Goal: Information Seeking & Learning: Learn about a topic

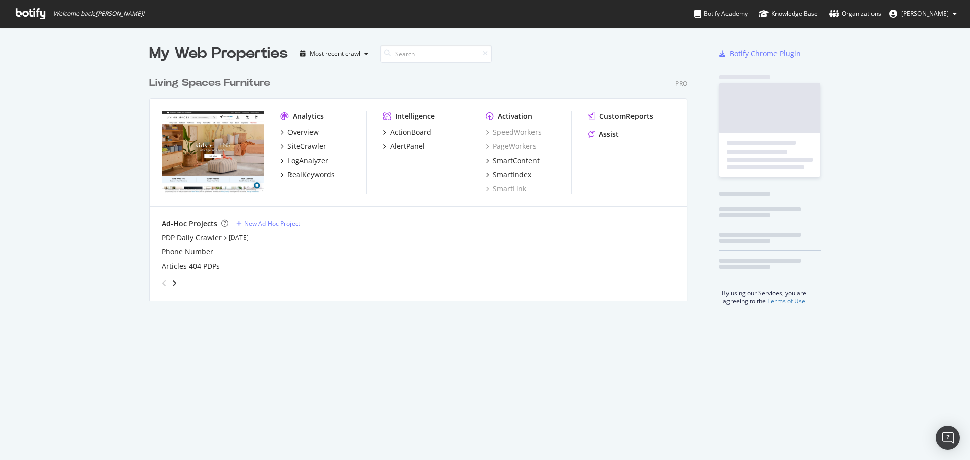
scroll to position [230, 538]
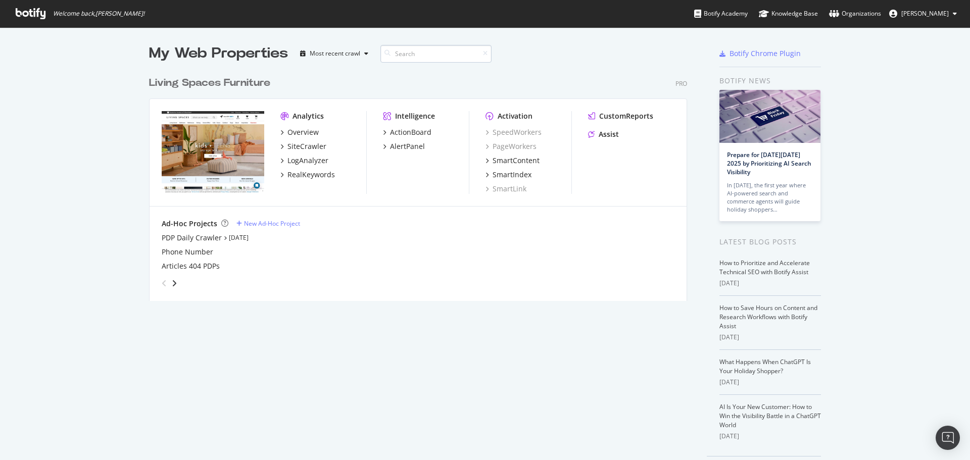
click at [397, 50] on input at bounding box center [435, 54] width 111 height 18
click at [352, 51] on div "Most recent crawl" at bounding box center [335, 54] width 51 height 6
click at [47, 126] on div "My Web Properties Most recent crawl Living Spaces Furniture Pro Analytics Overv…" at bounding box center [485, 260] width 970 height 467
click at [219, 80] on div "Living Spaces Furniture" at bounding box center [209, 83] width 121 height 15
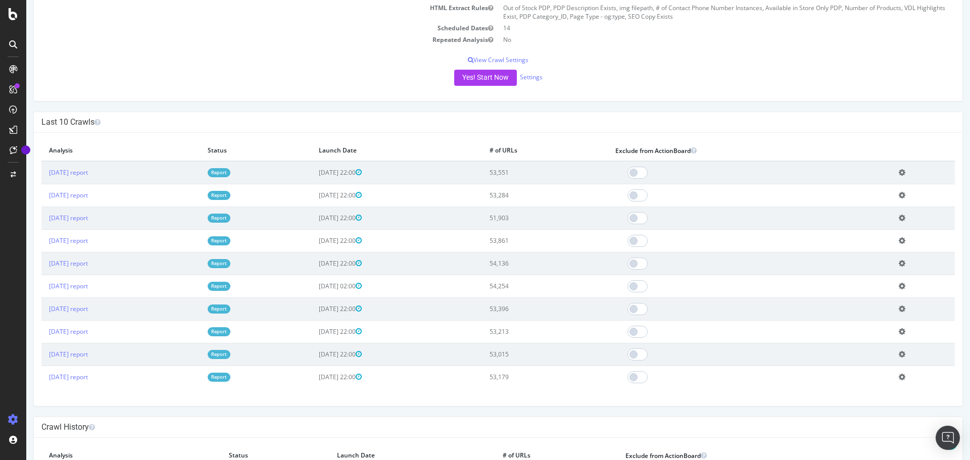
scroll to position [253, 0]
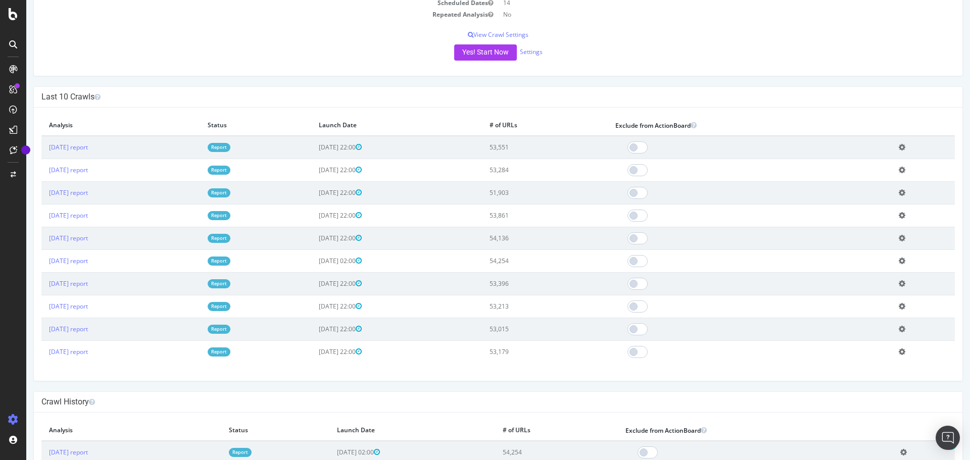
click at [230, 147] on link "Report" at bounding box center [219, 147] width 23 height 9
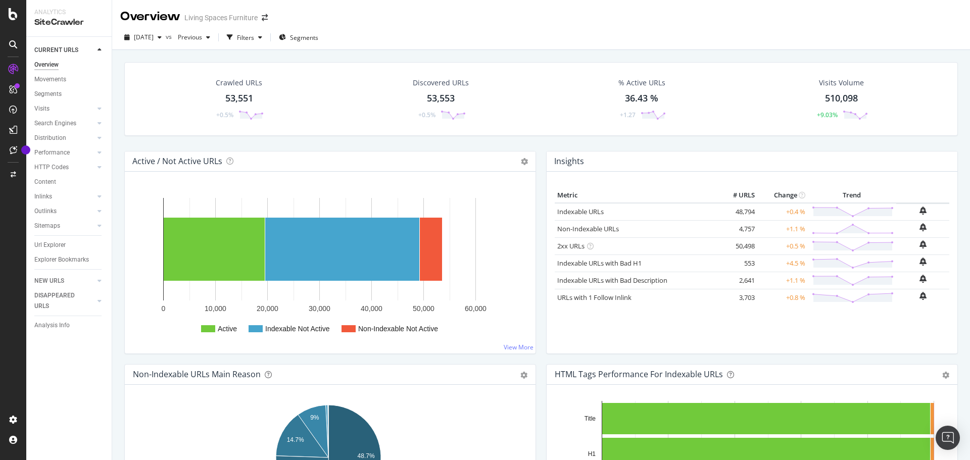
click at [105, 105] on div "Visits" at bounding box center [72, 109] width 77 height 15
click at [99, 111] on icon at bounding box center [99, 109] width 4 height 6
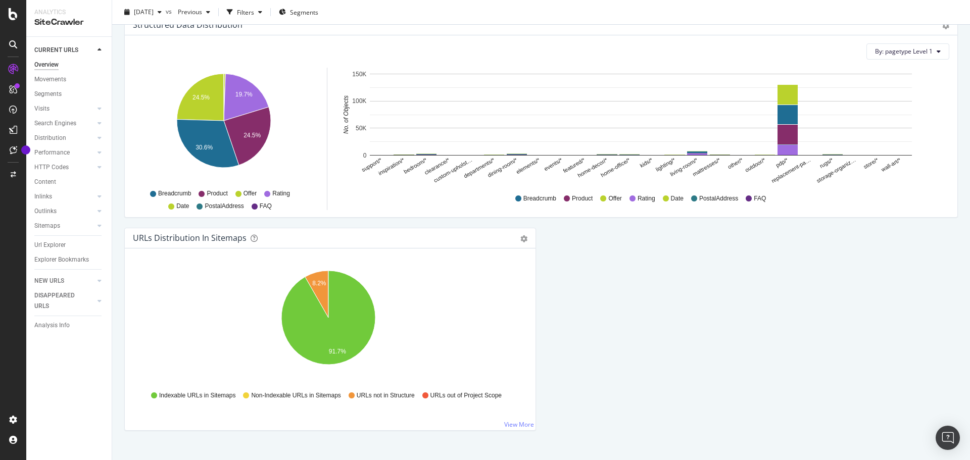
scroll to position [1005, 0]
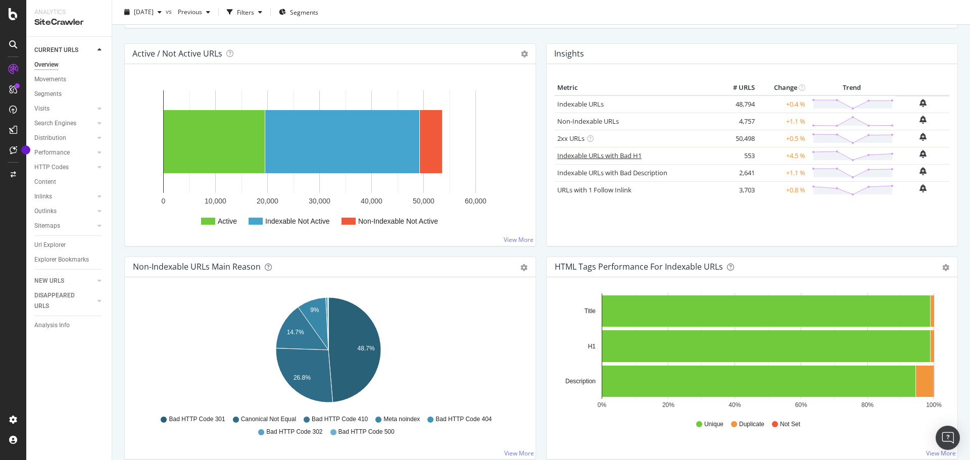
scroll to position [0, 0]
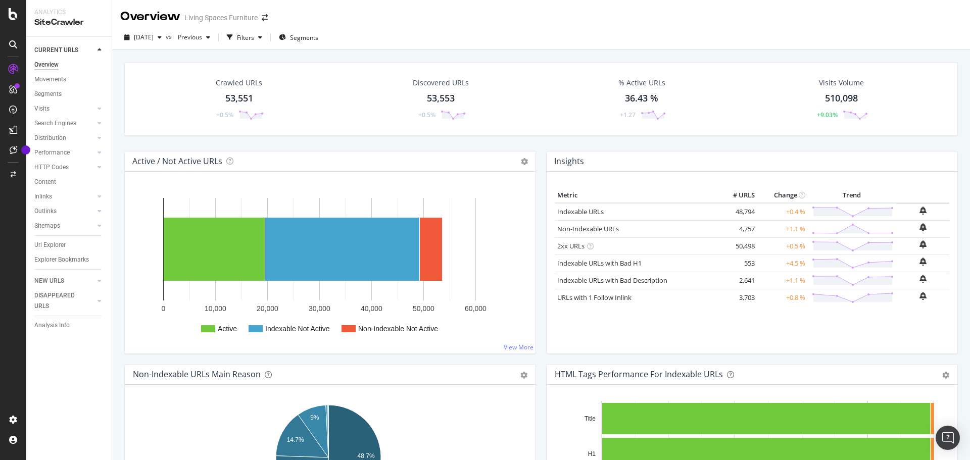
click at [532, 253] on div "Active / Not Active URLs Chart (by Value) Chart (by Percentage) Table Expand Ex…" at bounding box center [330, 257] width 422 height 213
click at [84, 167] on div at bounding box center [89, 167] width 10 height 10
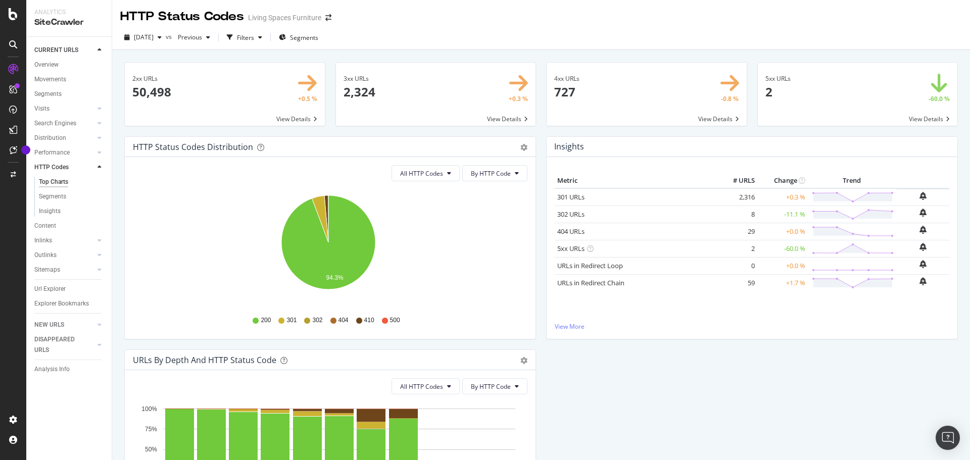
click at [120, 313] on div "HTTP Status Codes Distribution Pie Table Export as CSV Add to Custom Report All…" at bounding box center [330, 242] width 422 height 213
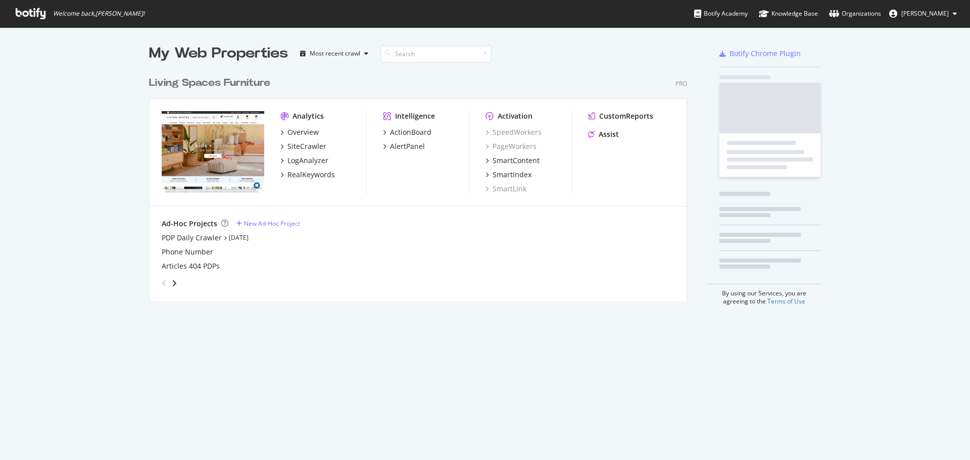
scroll to position [230, 538]
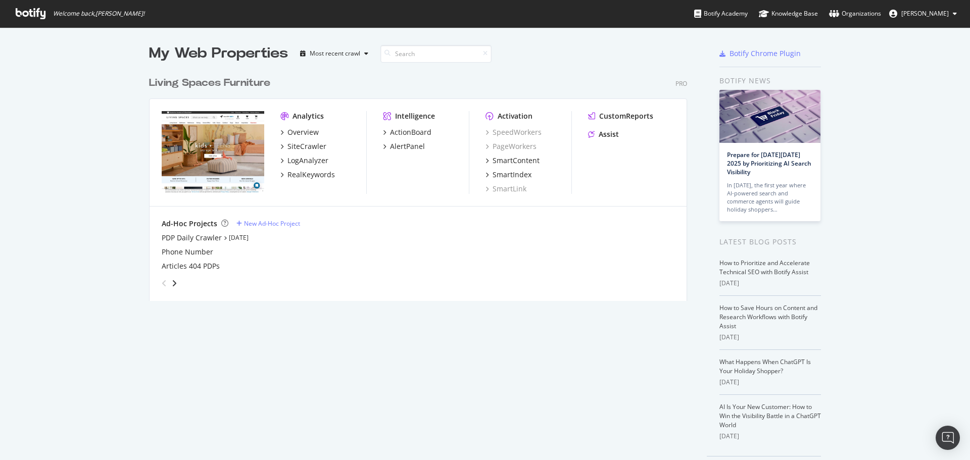
click at [93, 125] on div "My Web Properties Most recent crawl Living Spaces Furniture Pro Analytics Overv…" at bounding box center [485, 260] width 970 height 467
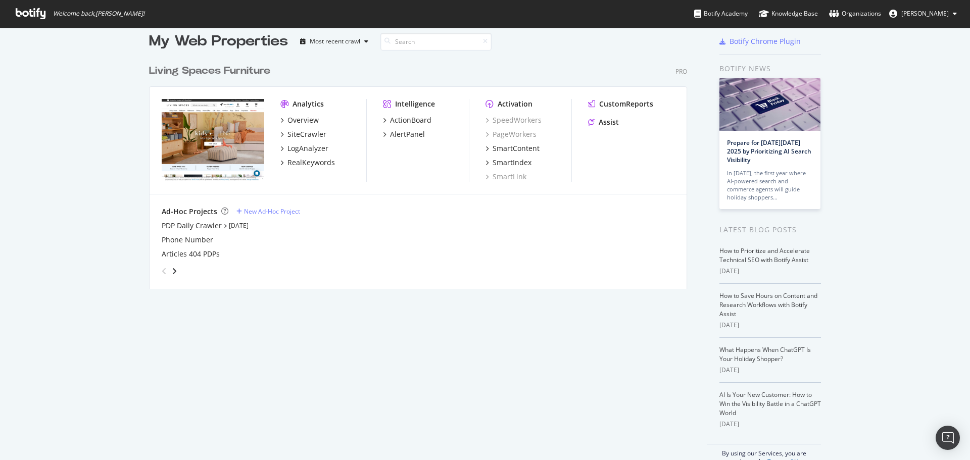
scroll to position [0, 0]
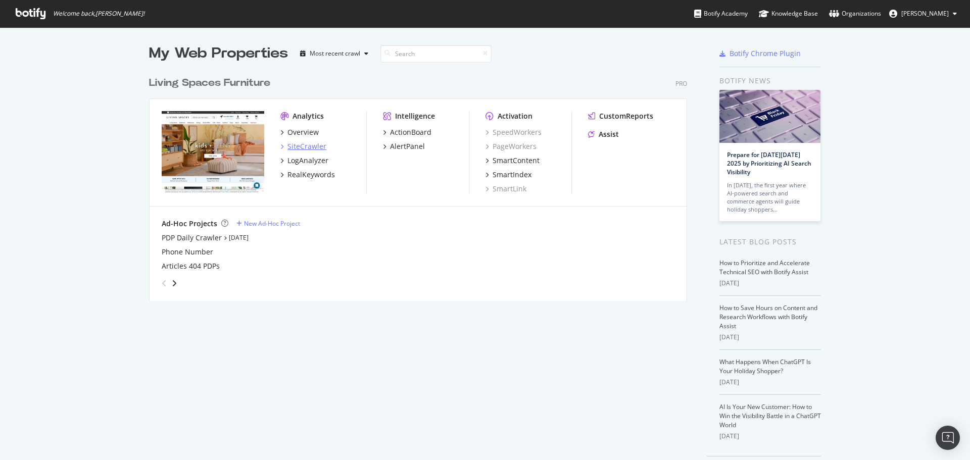
click at [280, 148] on icon "grid" at bounding box center [281, 146] width 3 height 5
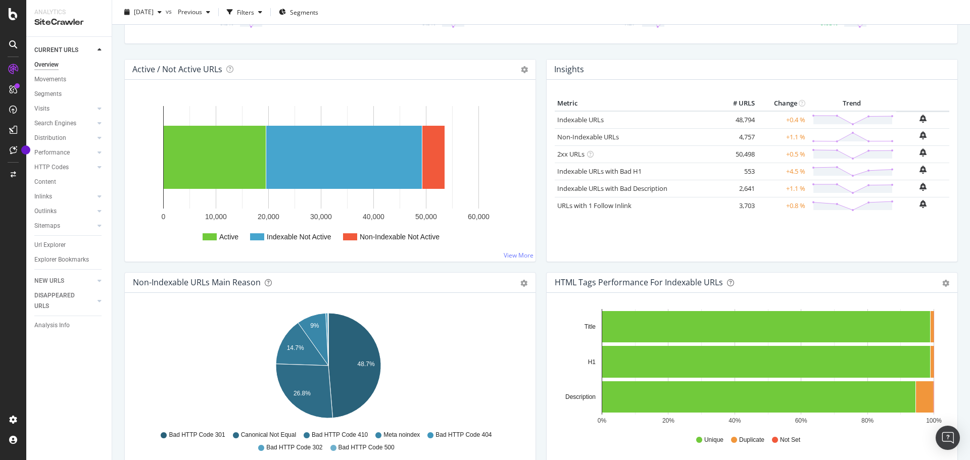
scroll to position [202, 0]
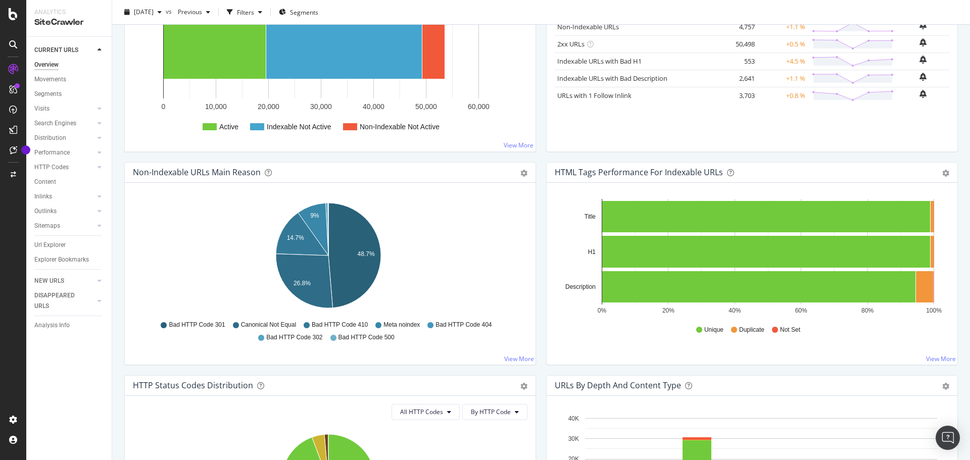
click at [116, 247] on div "Crawled URLs 53,551 +0.5% Discovered URLs 53,553 +0.5% % Active URLs 36.43 % +1…" at bounding box center [541, 78] width 858 height 460
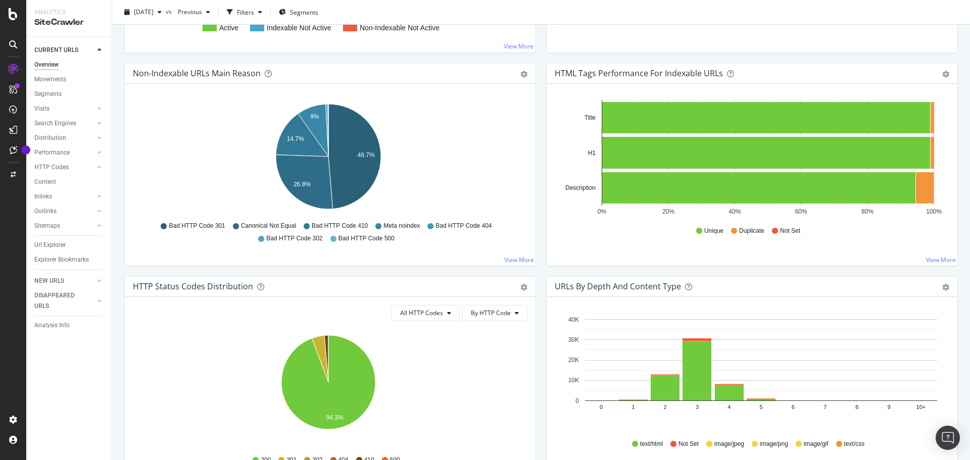
scroll to position [303, 0]
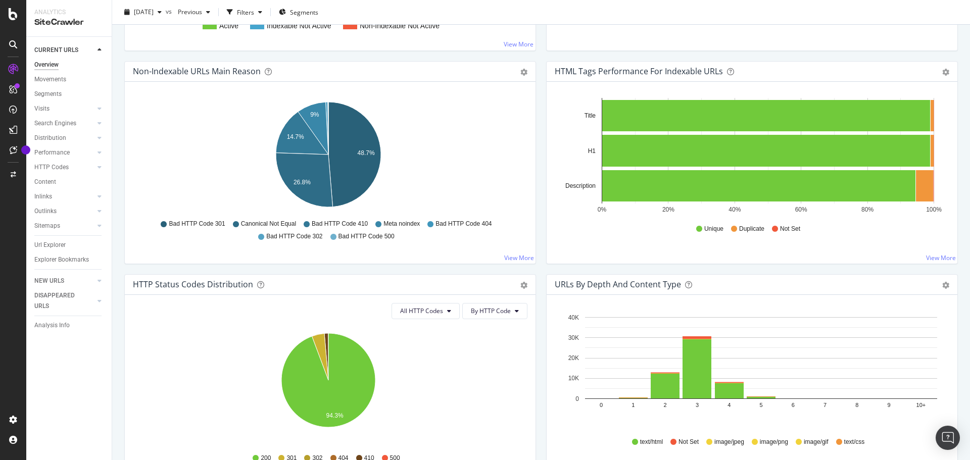
click at [541, 177] on div "HTML Tags Performance for Indexable URLs Bar Bar (by Percentage) Table Export a…" at bounding box center [752, 167] width 422 height 213
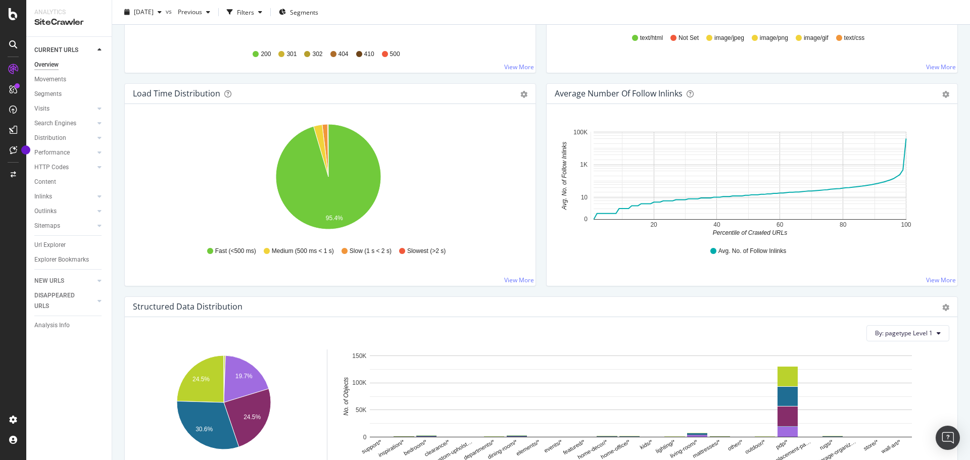
scroll to position [960, 0]
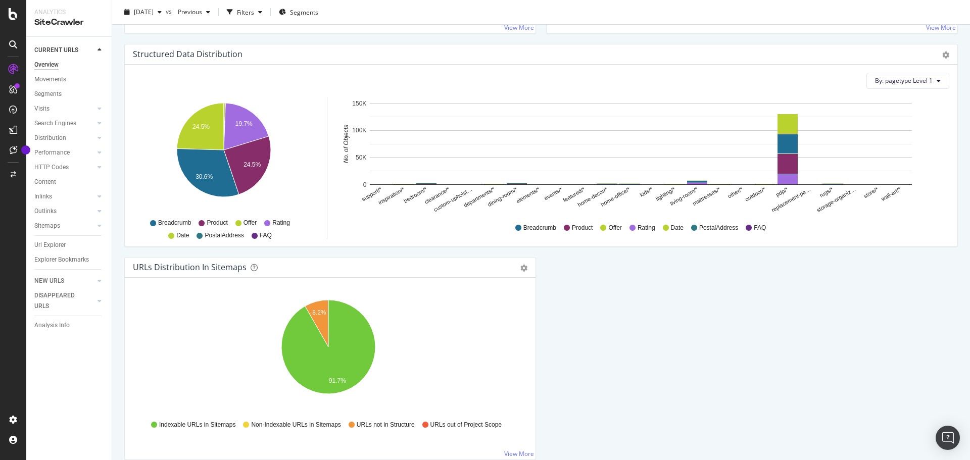
click at [112, 251] on div "Overview Living Spaces Furniture [DATE] vs Previous Filters Segments Crawled UR…" at bounding box center [541, 230] width 858 height 460
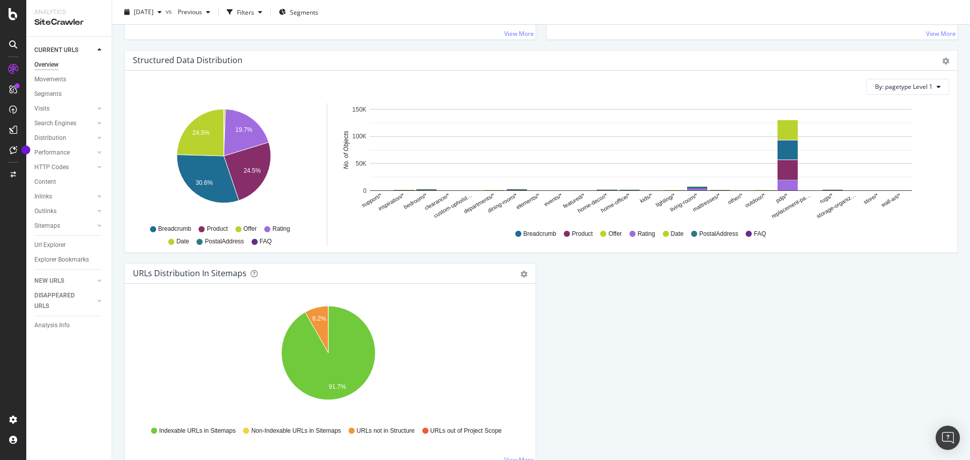
scroll to position [955, 0]
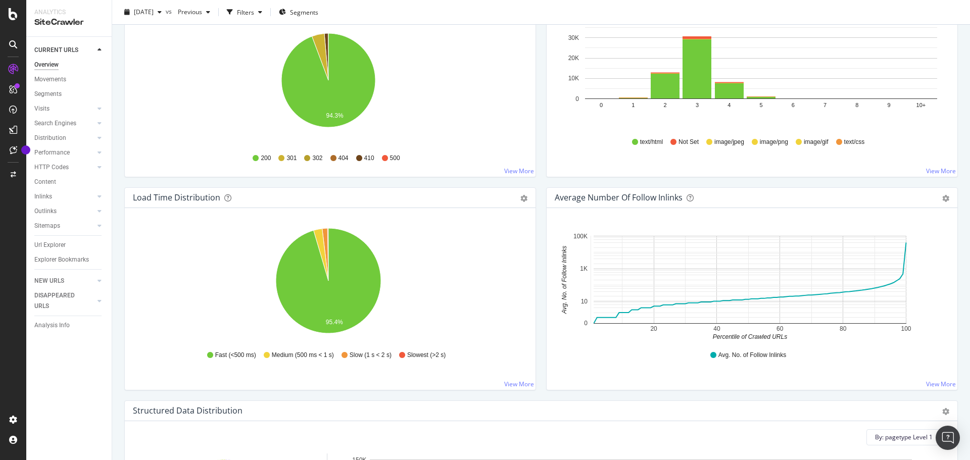
scroll to position [601, 0]
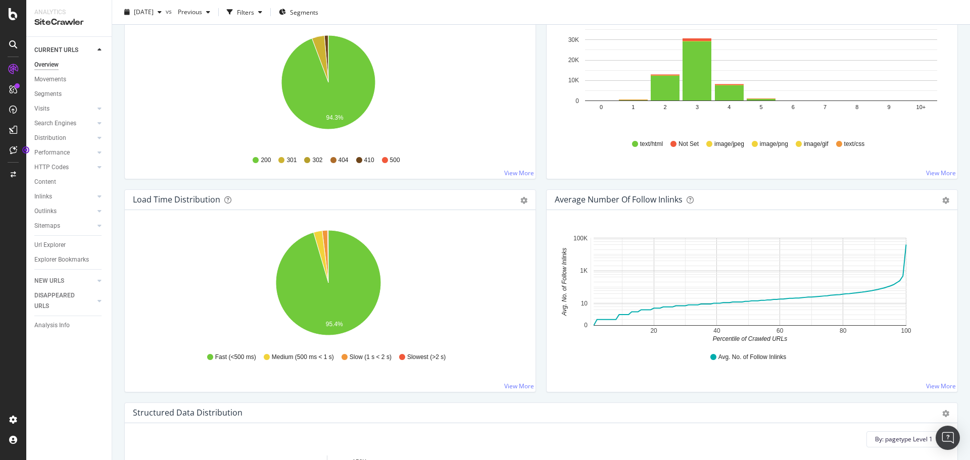
click at [541, 188] on div "URLs by Depth and Content Type Bar (by Value) Bar (by Percentage) Table Export …" at bounding box center [752, 82] width 422 height 213
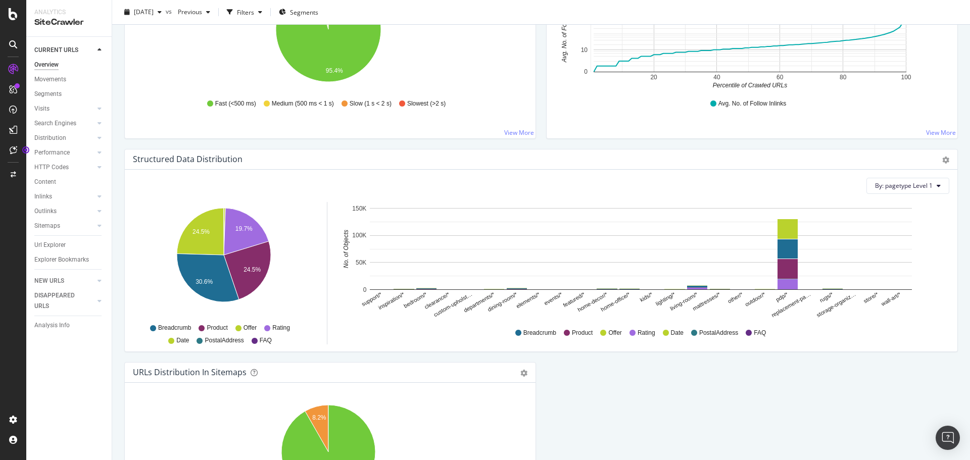
scroll to position [854, 0]
click at [119, 210] on div "Overview Living Spaces Furniture [DATE] vs Previous Filters Segments Crawled UR…" at bounding box center [541, 230] width 858 height 460
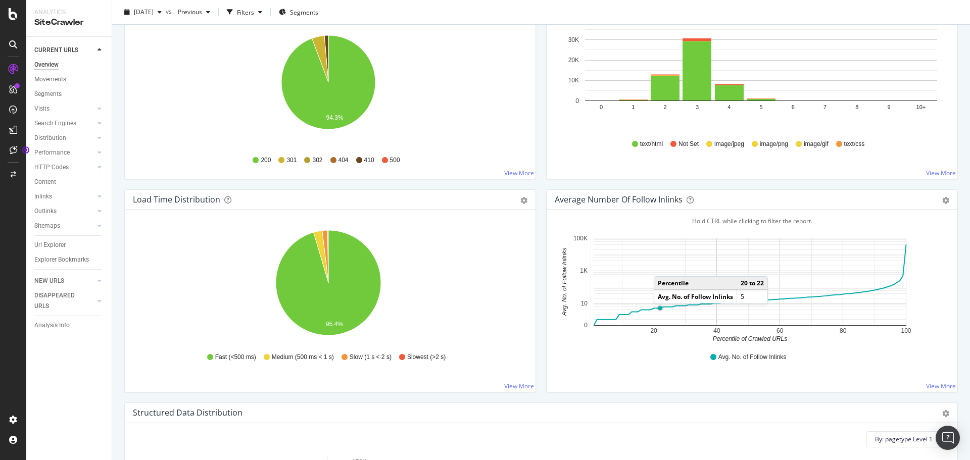
scroll to position [247, 0]
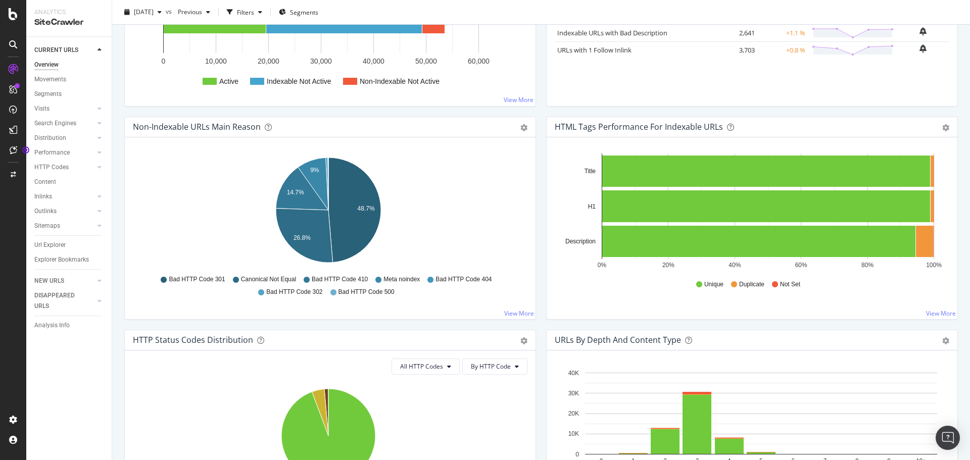
click at [541, 209] on div "HTML Tags Performance for Indexable URLs Bar Bar (by Percentage) Table Export a…" at bounding box center [752, 223] width 422 height 213
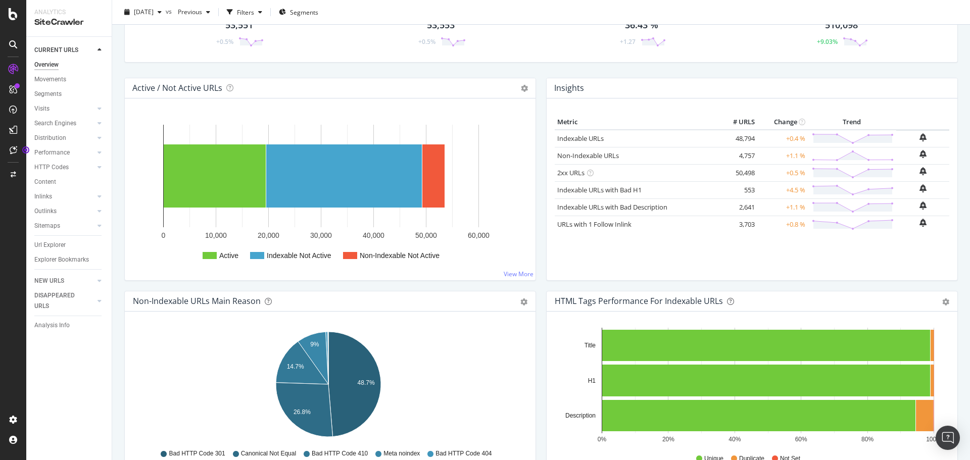
scroll to position [0, 0]
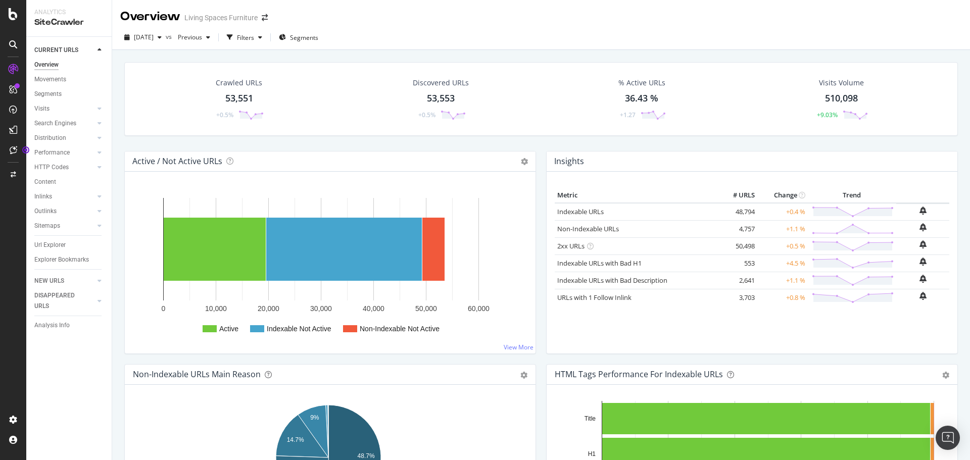
click at [123, 124] on div "Crawled URLs 53,551 +0.5% Discovered URLs 53,553 +0.5% % Active URLs 36.43 % +1…" at bounding box center [540, 106] width 843 height 89
